Goal: Transaction & Acquisition: Download file/media

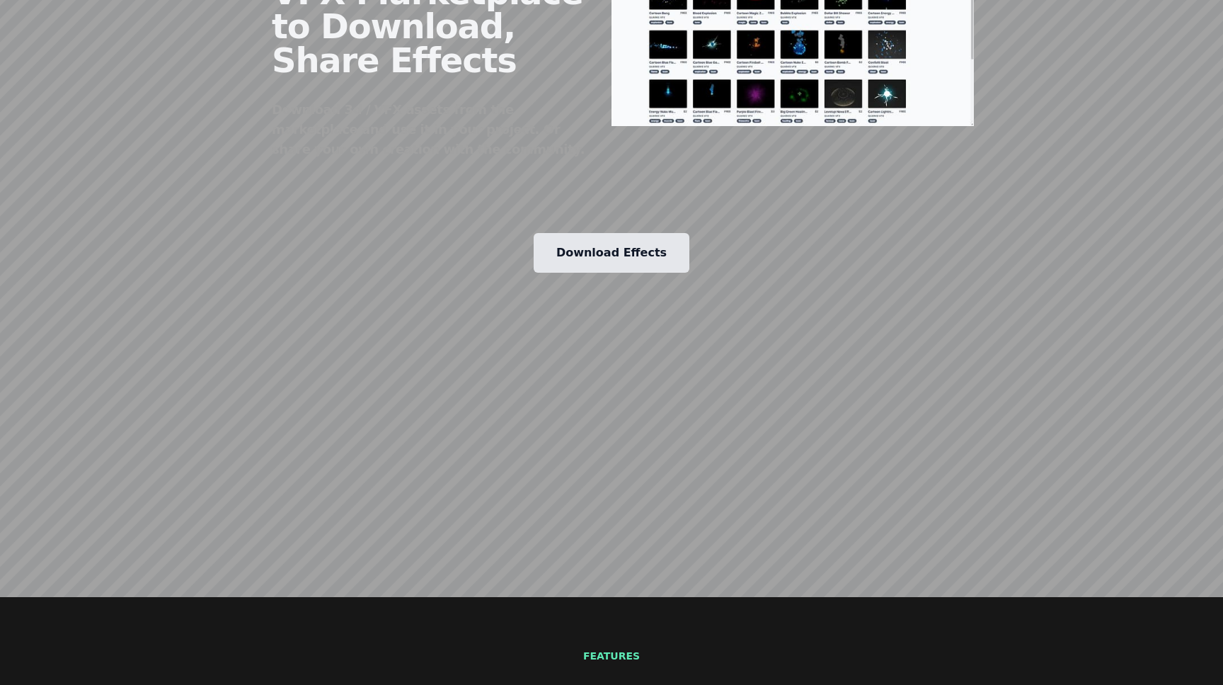
scroll to position [1778, 0]
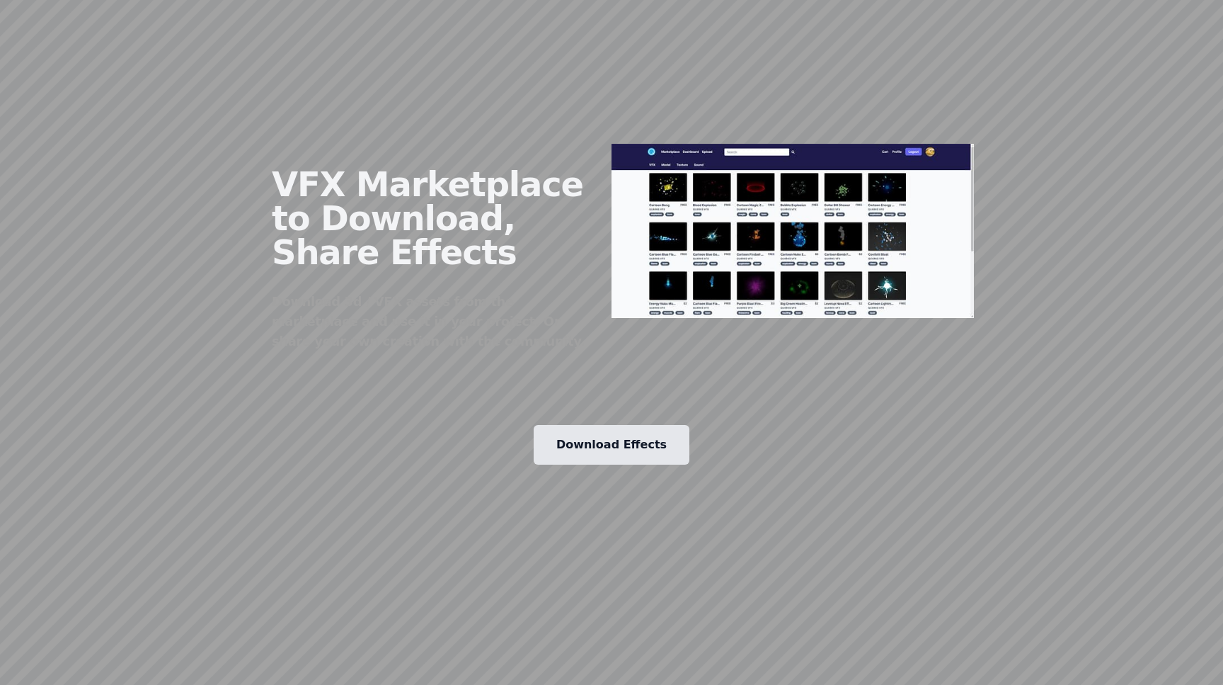
click at [631, 425] on link "Download Effects" at bounding box center [612, 445] width 156 height 40
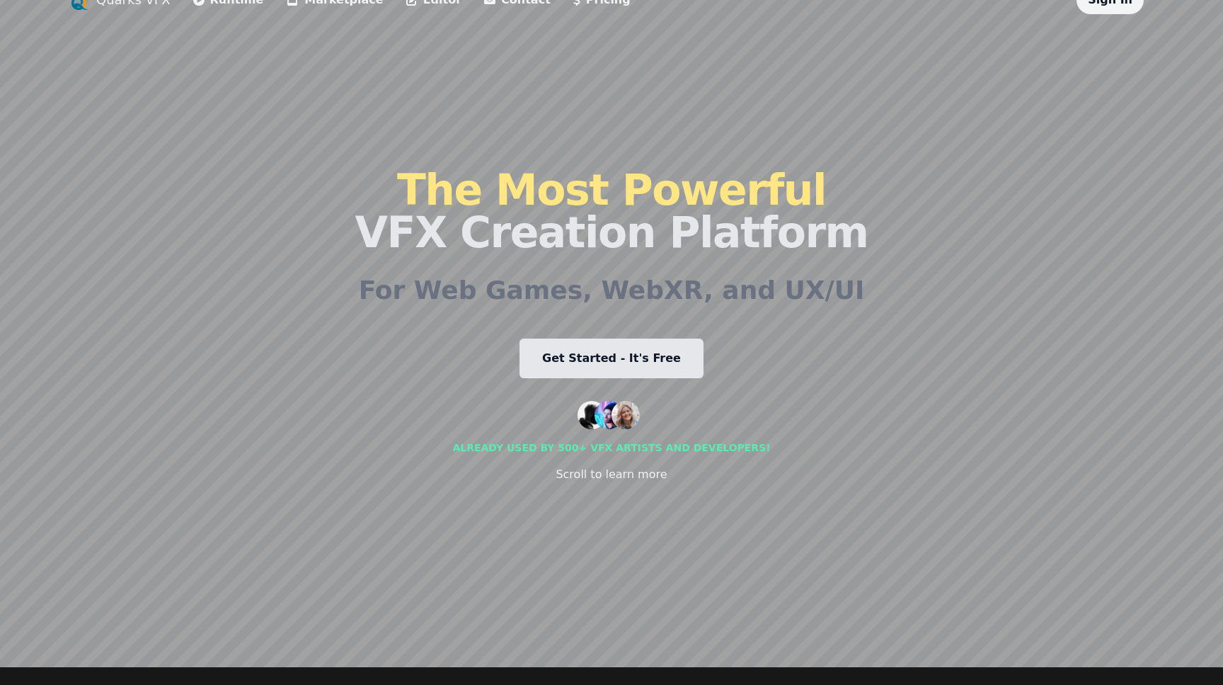
scroll to position [0, 0]
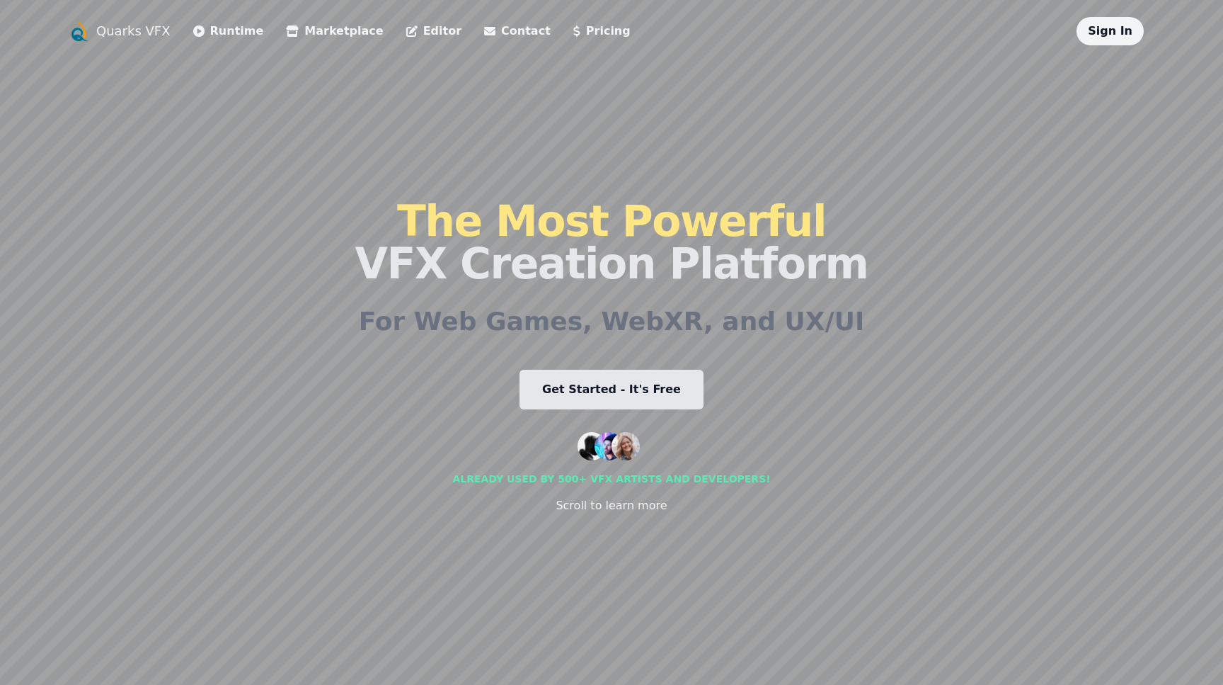
click at [333, 28] on link "Marketplace" at bounding box center [334, 31] width 97 height 17
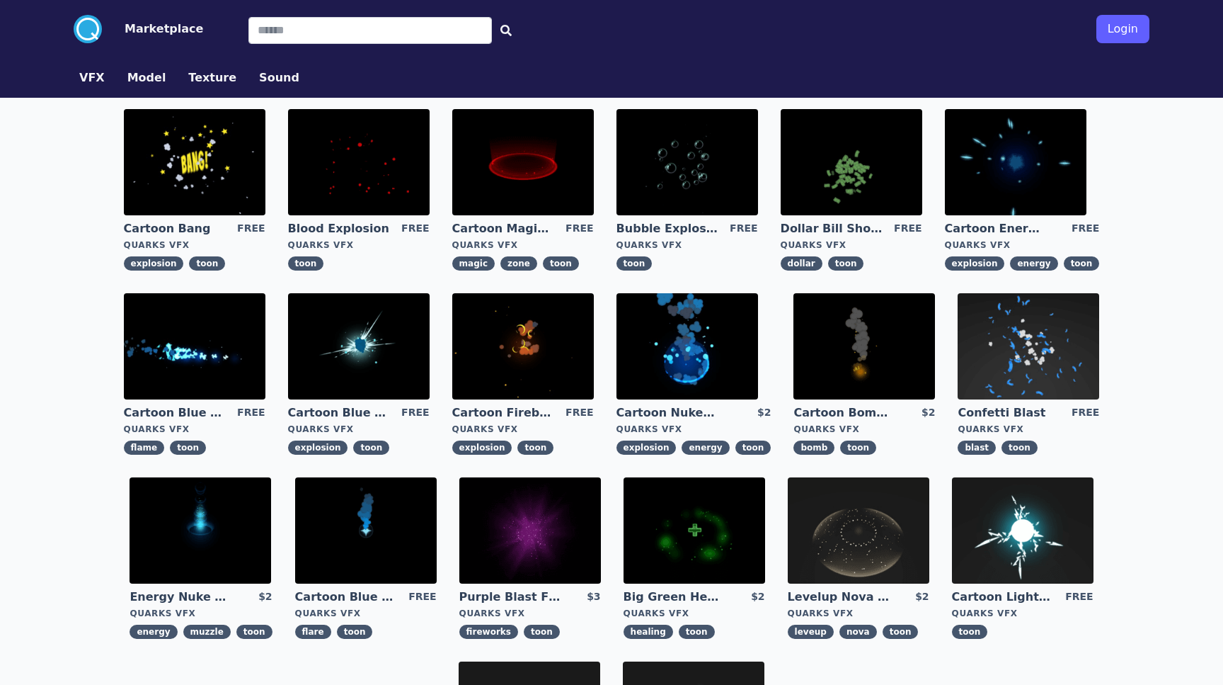
click at [96, 74] on button "VFX" at bounding box center [91, 77] width 25 height 17
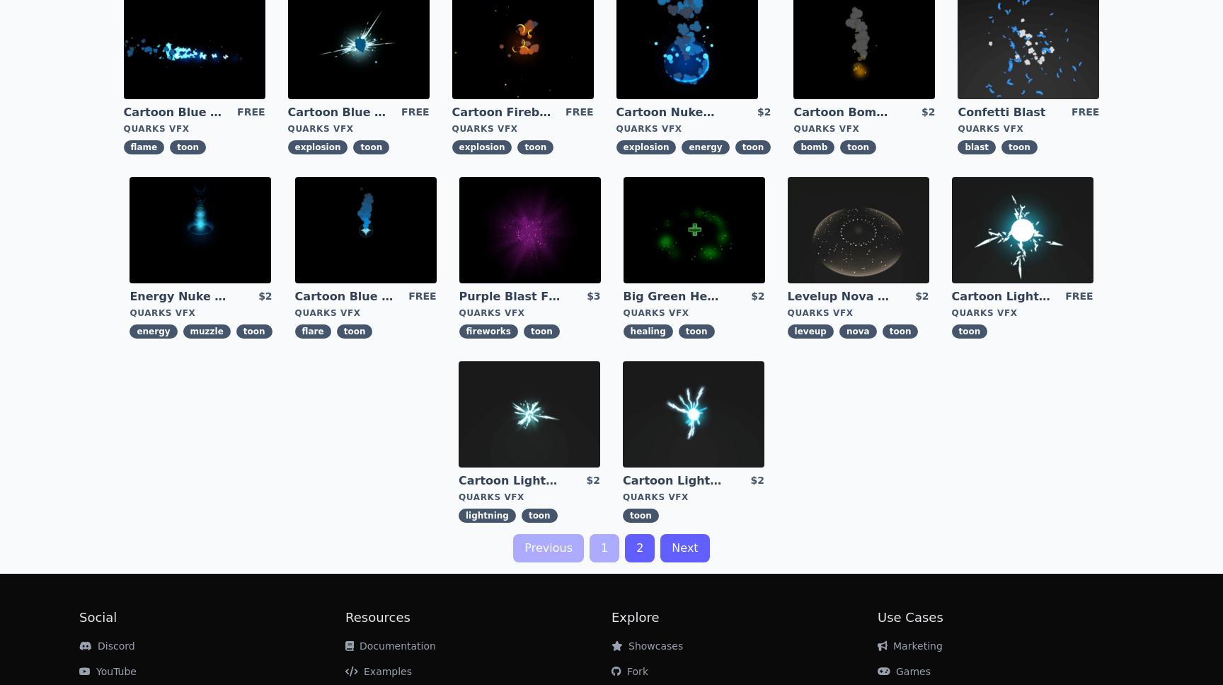
scroll to position [329, 0]
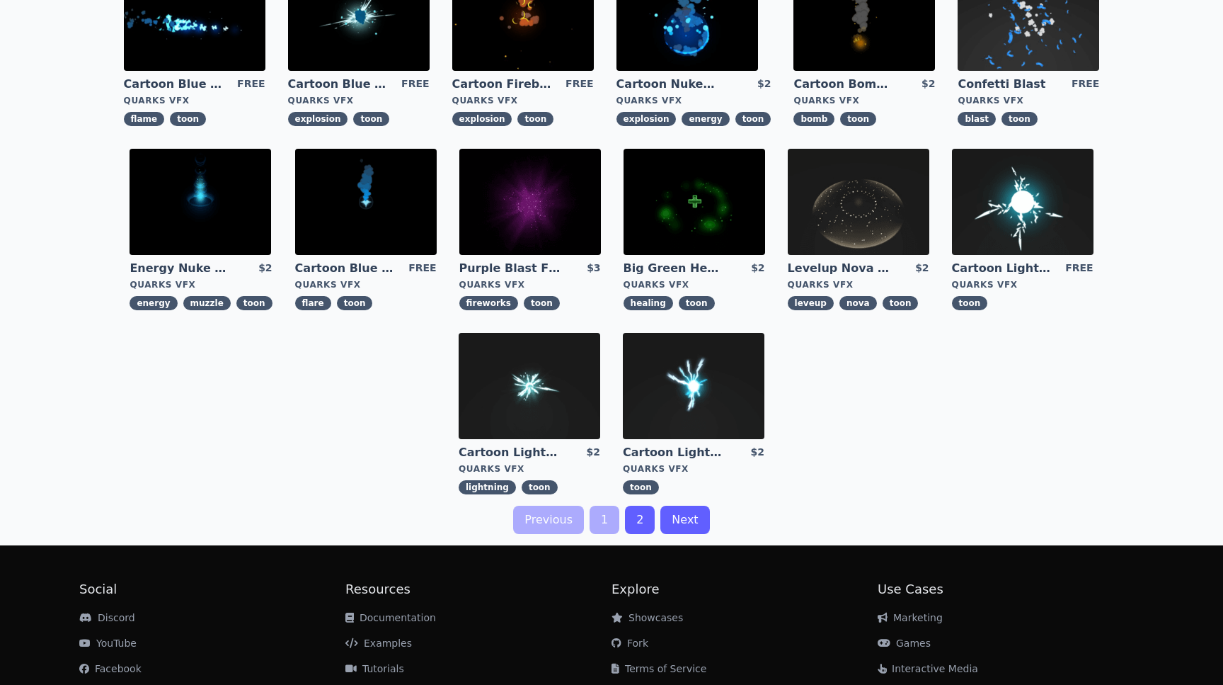
click at [635, 520] on link "2" at bounding box center [640, 519] width 30 height 28
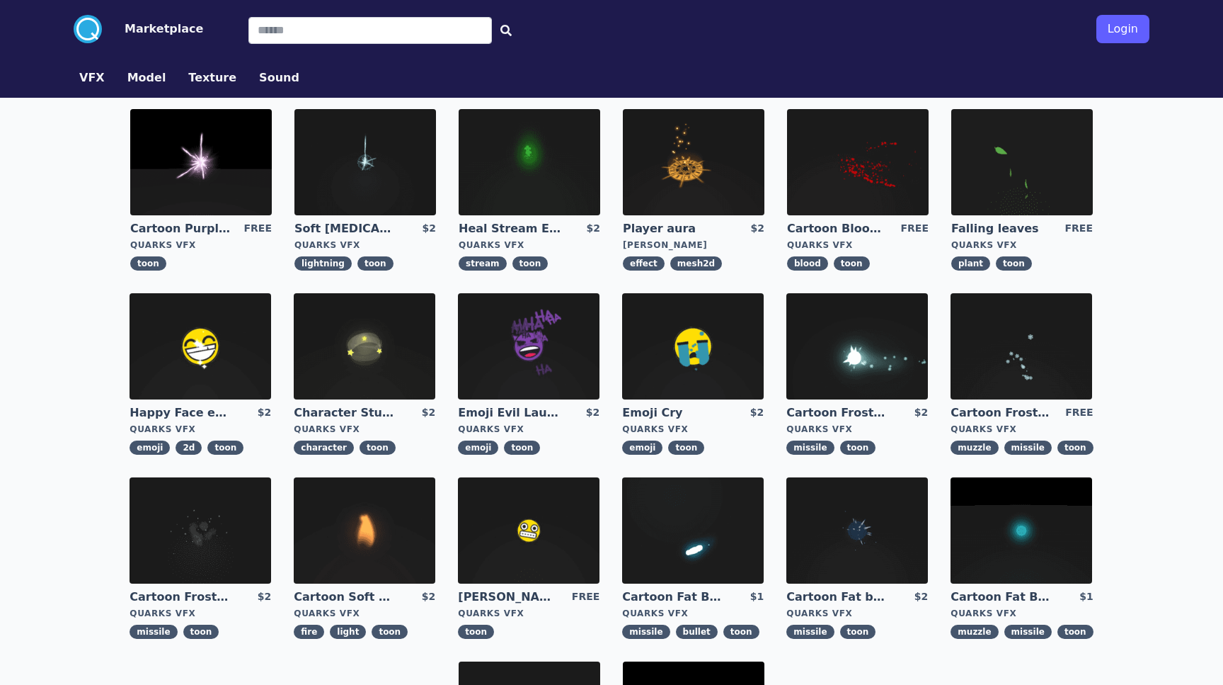
click at [203, 168] on img at bounding box center [201, 162] width 142 height 106
